Goal: Task Accomplishment & Management: Use online tool/utility

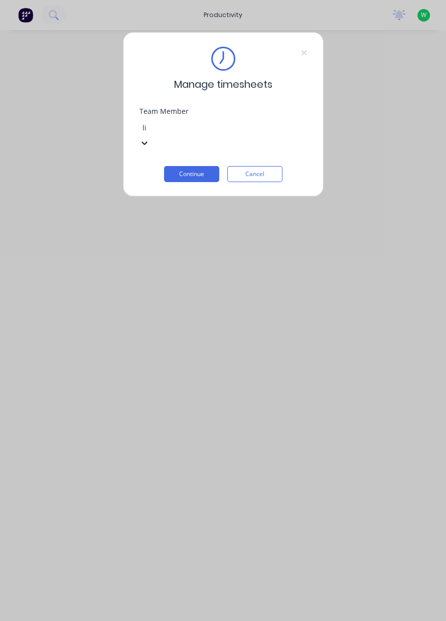
type input "li"
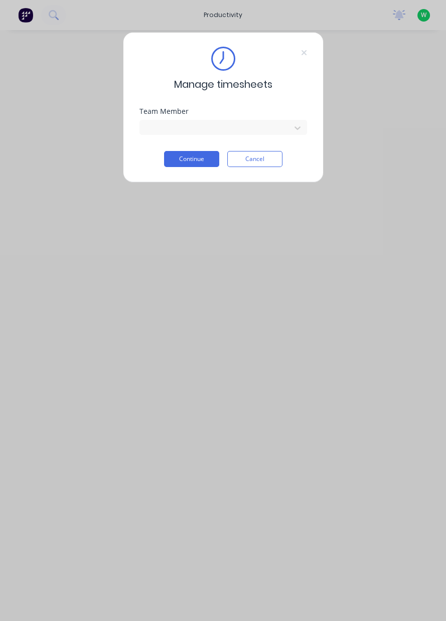
click at [194, 161] on button "Continue" at bounding box center [191, 159] width 55 height 16
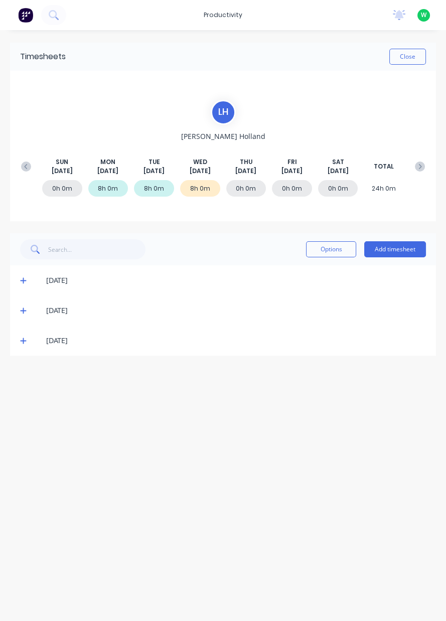
click at [207, 344] on div "[DATE]" at bounding box center [236, 340] width 380 height 11
click at [21, 343] on span at bounding box center [25, 340] width 10 height 10
